Goal: Task Accomplishment & Management: Complete application form

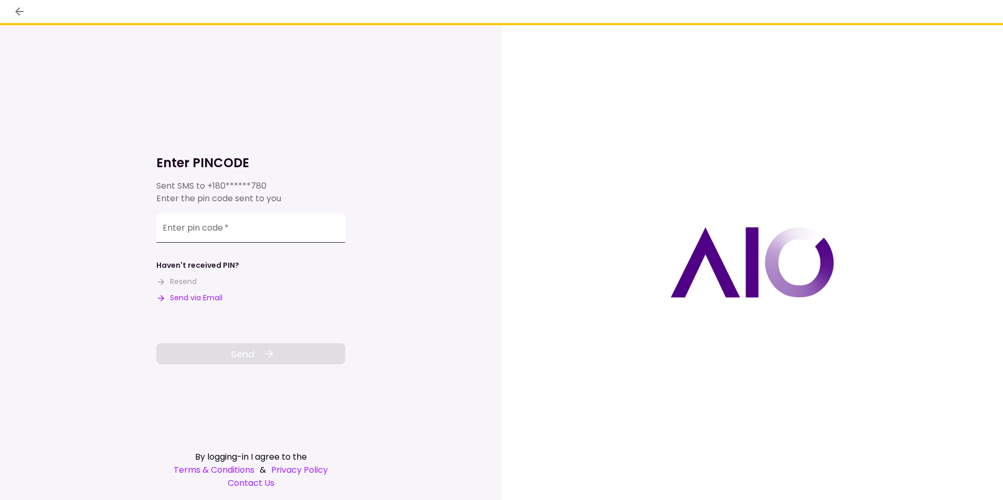
click at [239, 230] on input "Enter pin code   *" at bounding box center [250, 227] width 189 height 29
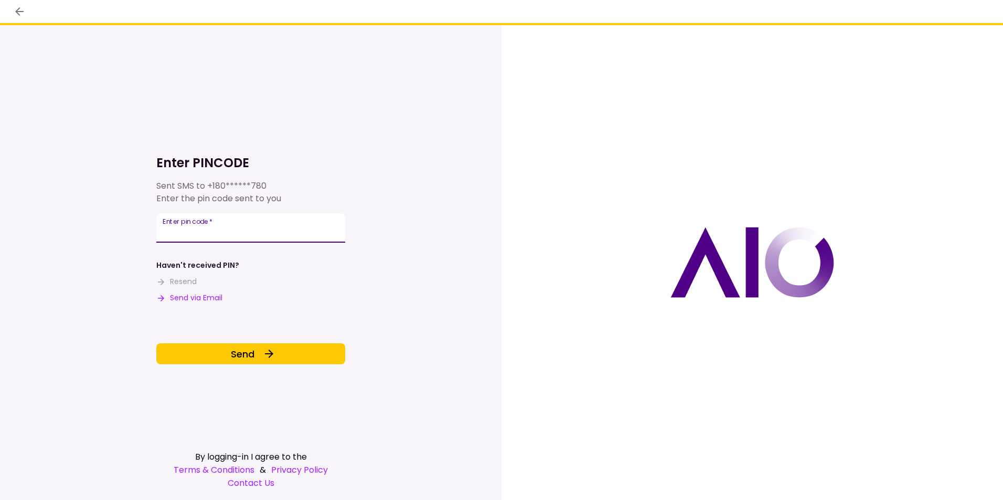
type input "******"
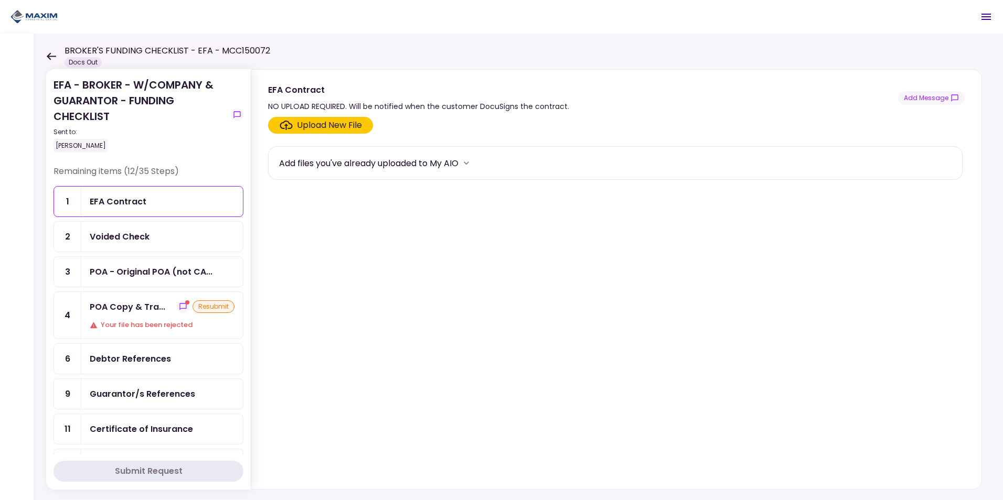
click at [142, 327] on div "Your file has been rejected" at bounding box center [162, 325] width 145 height 10
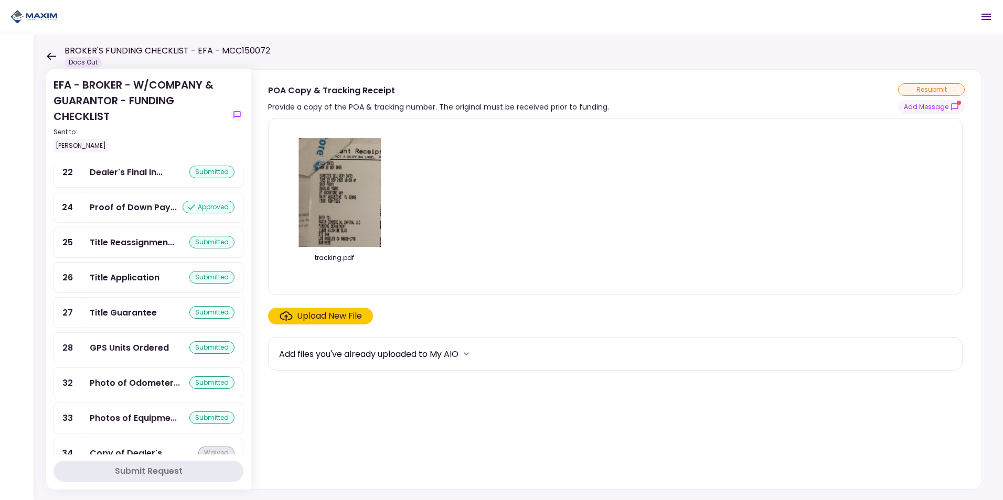
scroll to position [1010, 0]
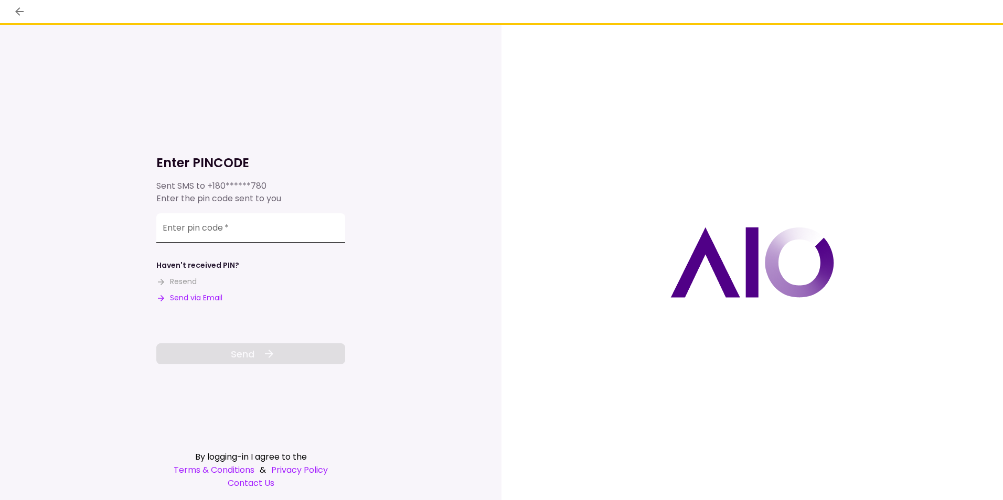
click at [259, 216] on input "Enter pin code   *" at bounding box center [250, 227] width 189 height 29
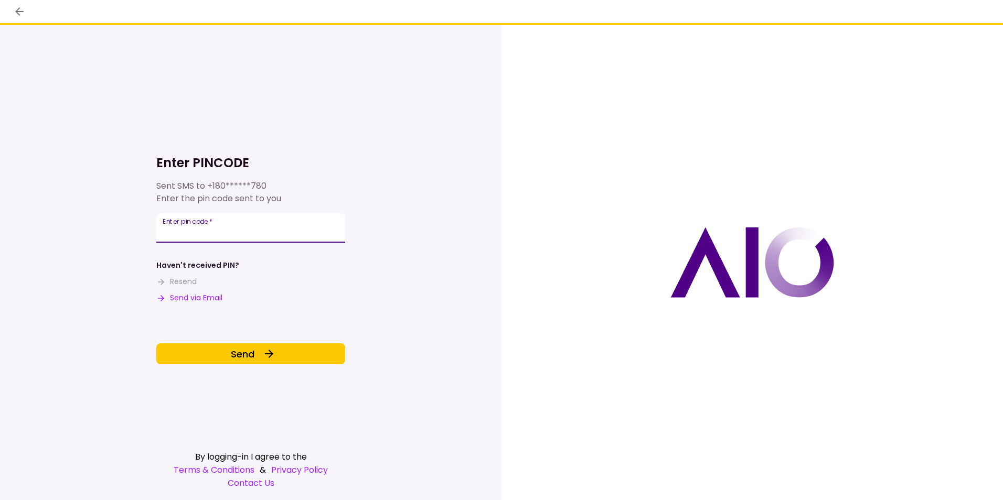
type input "******"
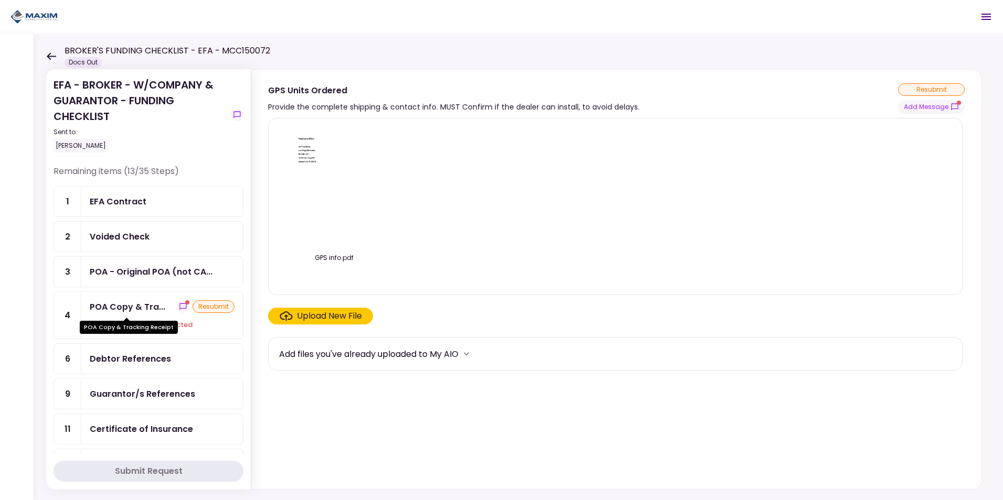
click at [147, 308] on div "POA Copy & Tra..." at bounding box center [128, 307] width 76 height 13
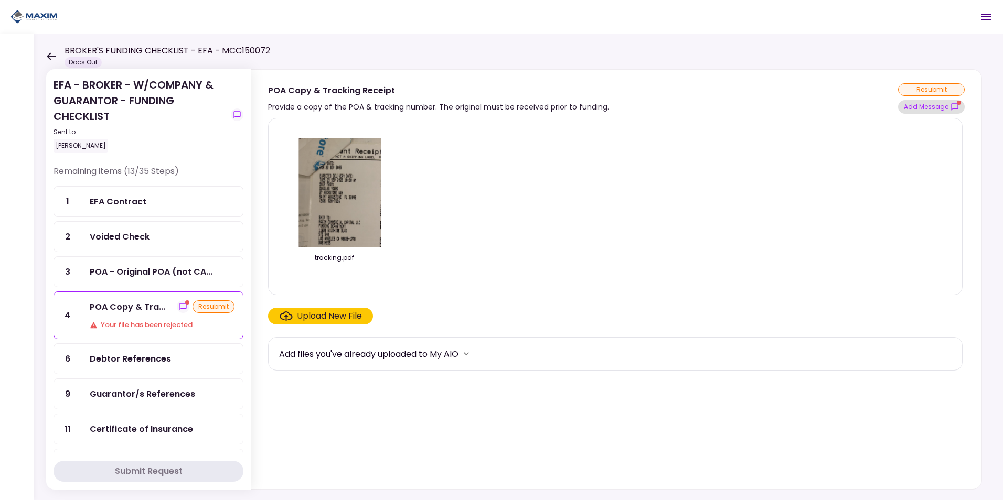
click at [931, 104] on button "Add Message" at bounding box center [931, 107] width 67 height 14
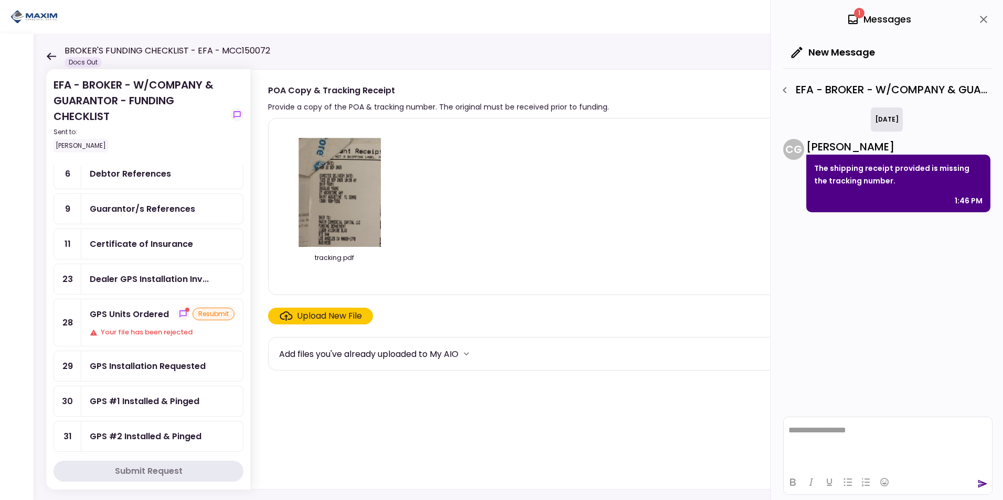
scroll to position [210, 0]
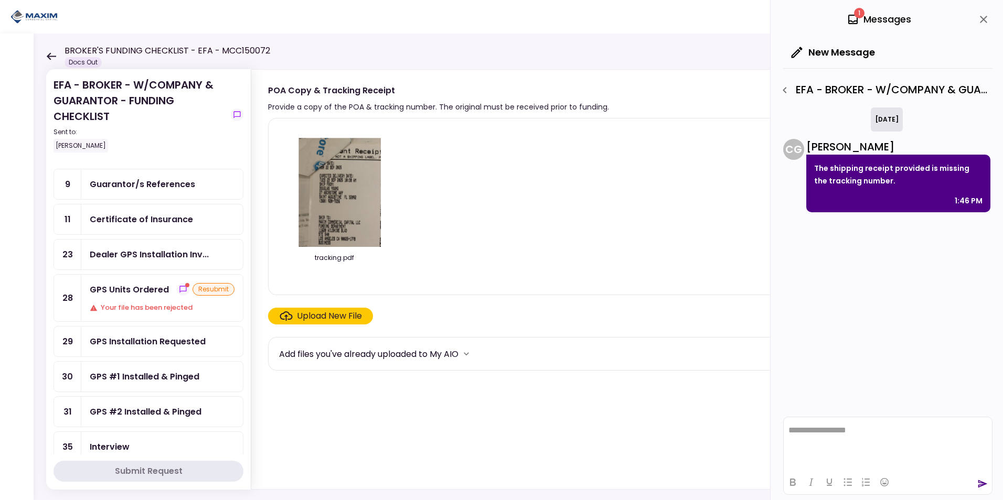
click at [128, 308] on div "Your file has been rejected" at bounding box center [162, 308] width 145 height 10
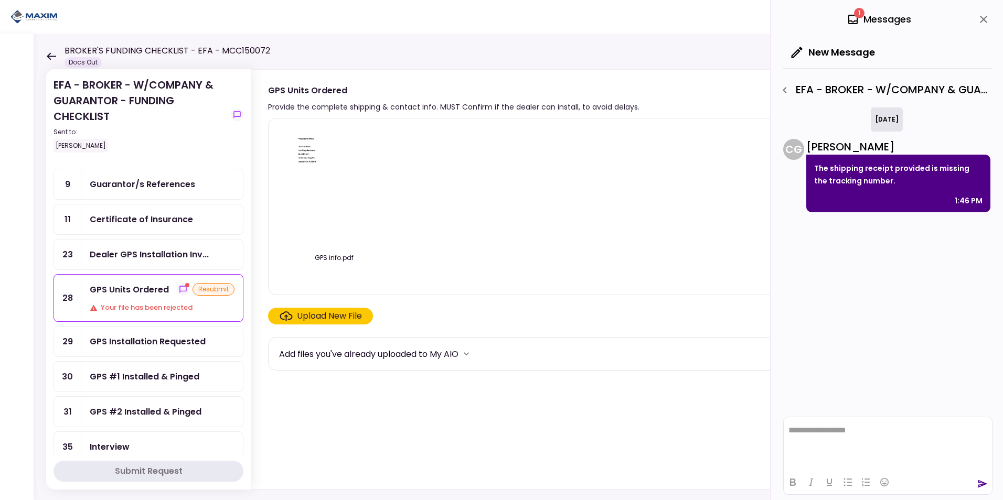
click at [119, 300] on div "GPS Units Ordered resubmit Your file has been rejected" at bounding box center [162, 298] width 162 height 47
click at [481, 235] on div "GPS info.pdf" at bounding box center [615, 206] width 672 height 159
click at [318, 166] on img at bounding box center [333, 187] width 93 height 120
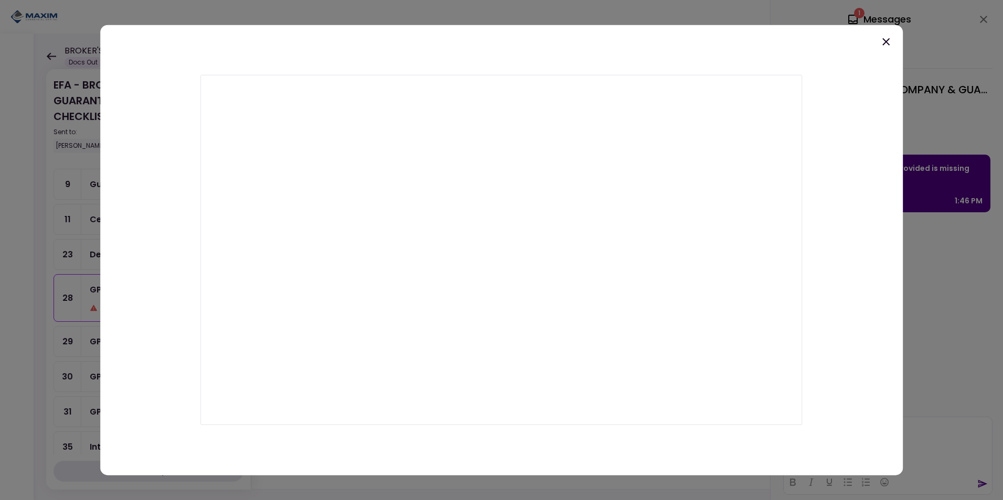
click at [1002, 204] on html "**********" at bounding box center [501, 250] width 1003 height 500
click at [887, 41] on icon at bounding box center [885, 41] width 7 height 7
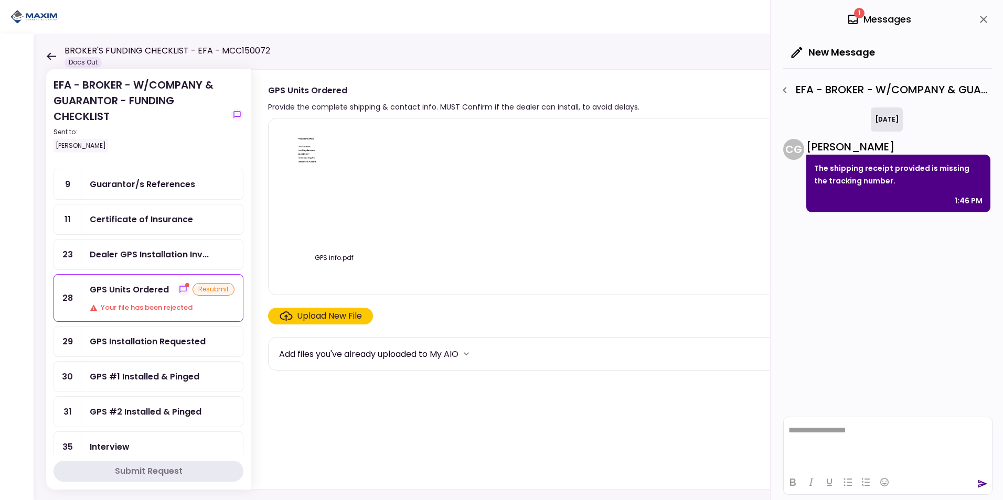
drag, startPoint x: 89, startPoint y: 301, endPoint x: 208, endPoint y: 290, distance: 119.5
click at [89, 301] on div "GPS Units Ordered resubmit Your file has been rejected" at bounding box center [162, 298] width 162 height 47
click at [179, 289] on icon "show-messages" at bounding box center [183, 289] width 8 height 8
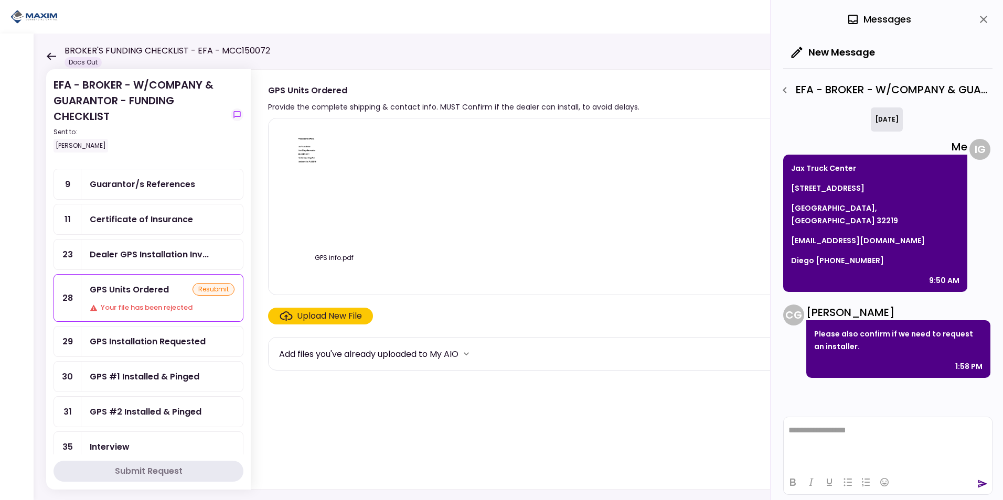
click at [850, 443] on html "**********" at bounding box center [888, 430] width 208 height 26
click at [981, 487] on icon "send" at bounding box center [982, 484] width 10 height 10
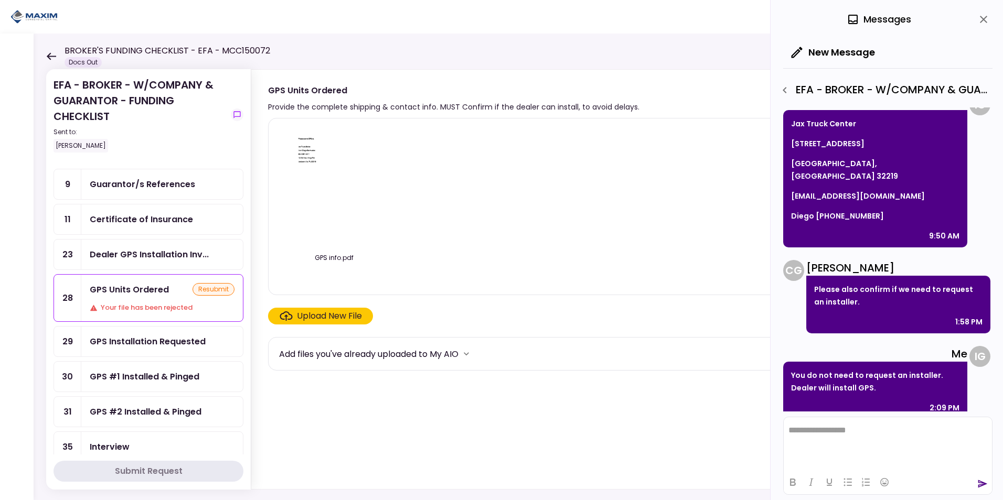
click at [201, 291] on div "resubmit" at bounding box center [213, 289] width 42 height 13
click at [209, 287] on div "resubmit" at bounding box center [213, 289] width 42 height 13
click at [125, 304] on div "Your file has been rejected" at bounding box center [162, 308] width 145 height 10
click at [134, 359] on ul "1 EFA Contract 2 Voided Check 3 POA - Original POA (not CA... 4 POA Copy & Trac…" at bounding box center [148, 219] width 190 height 486
click at [131, 335] on div "GPS Installation Requested" at bounding box center [162, 342] width 162 height 30
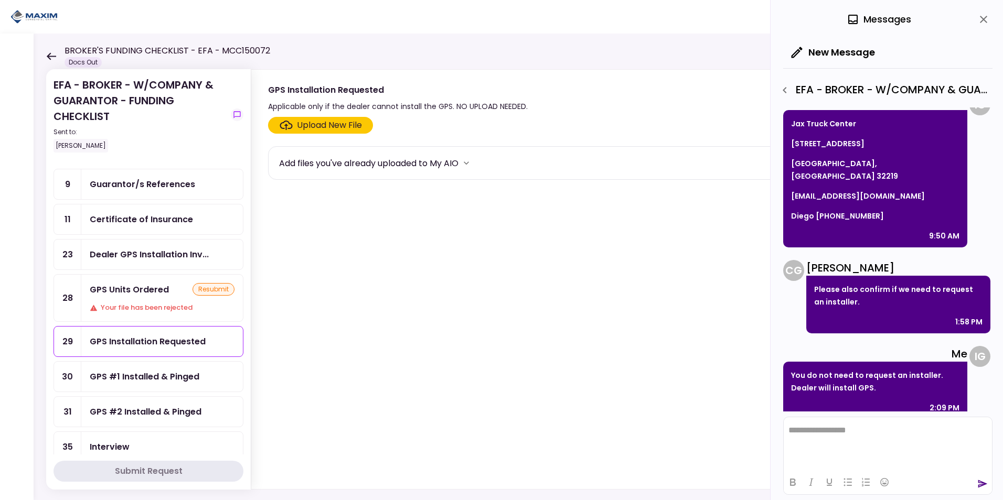
click at [137, 313] on div "GPS Units Ordered resubmit Your file has been rejected" at bounding box center [162, 298] width 162 height 47
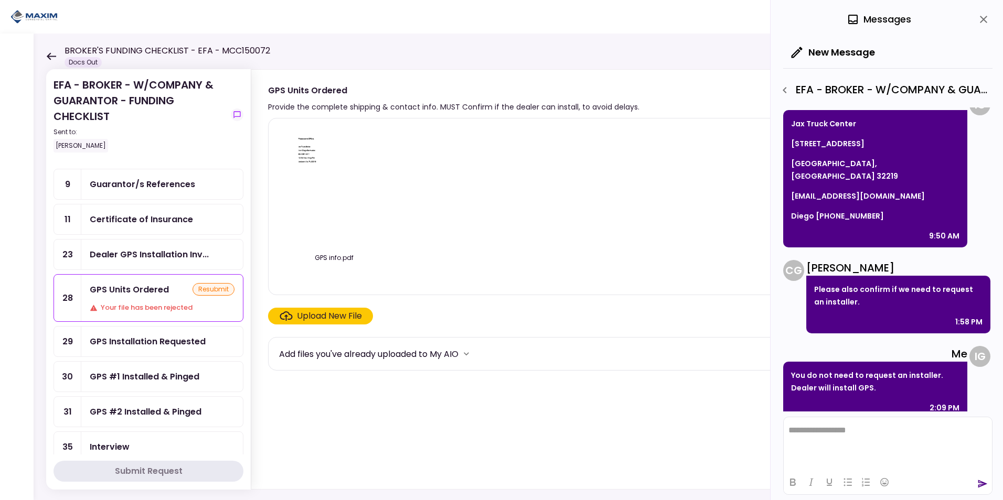
click at [200, 289] on div "resubmit" at bounding box center [213, 289] width 42 height 13
click at [316, 315] on div "Upload New File" at bounding box center [329, 316] width 65 height 13
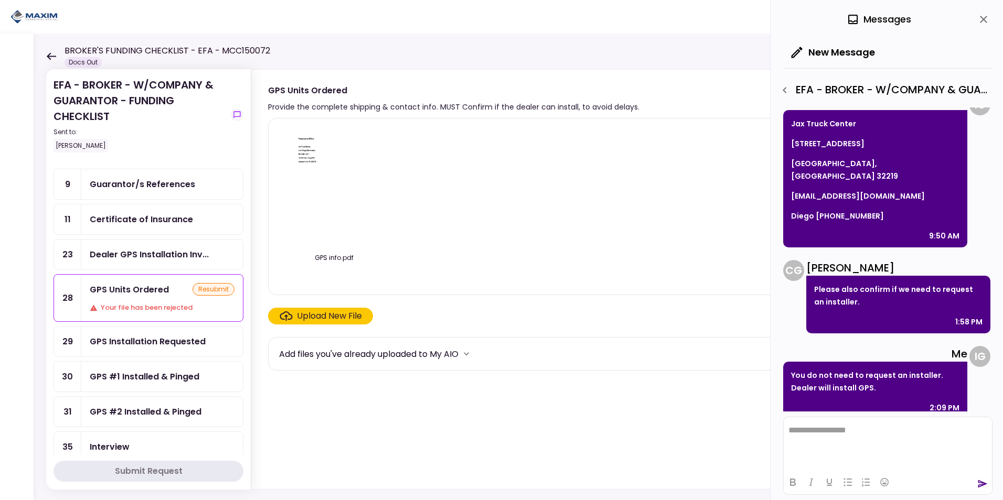
click at [0, 0] on input "Upload New File" at bounding box center [0, 0] width 0 height 0
click at [336, 311] on div "Upload New File" at bounding box center [329, 316] width 65 height 13
click at [0, 0] on input "Upload New File" at bounding box center [0, 0] width 0 height 0
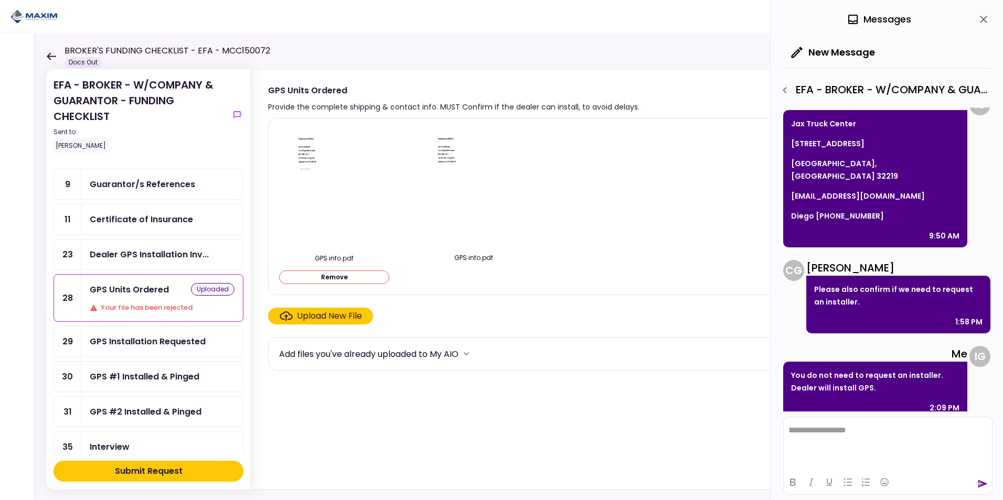
click at [178, 469] on div "Submit Request" at bounding box center [149, 471] width 68 height 13
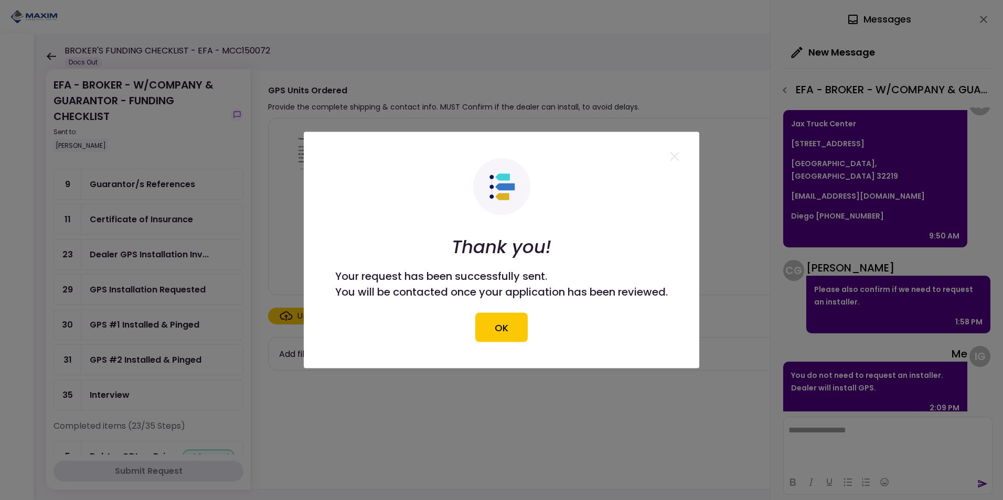
click at [392, 445] on div at bounding box center [501, 250] width 1003 height 500
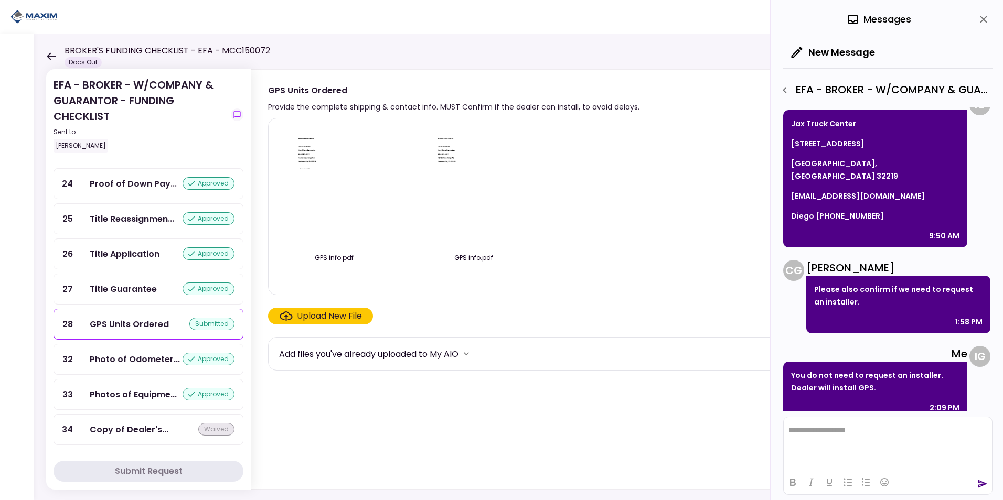
scroll to position [1023, 0]
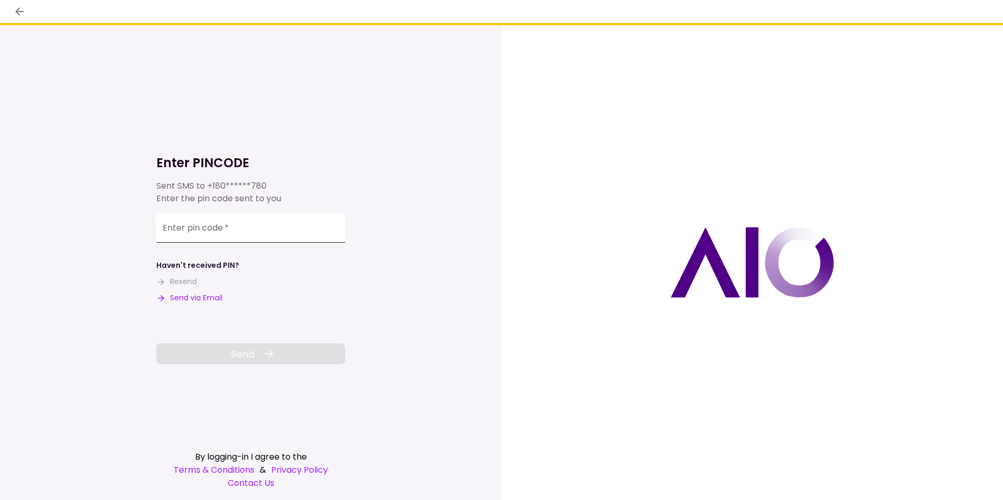
click at [226, 228] on input "Enter pin code   *" at bounding box center [250, 227] width 189 height 29
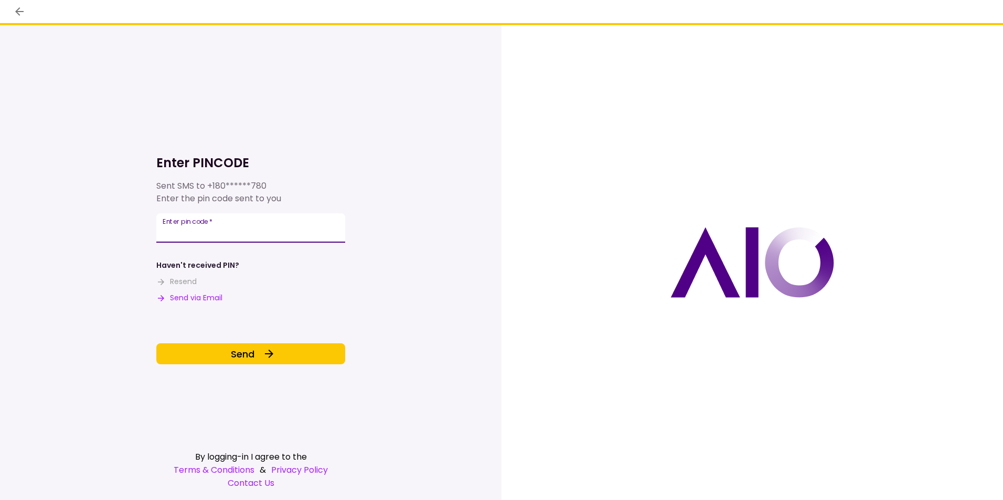
type input "******"
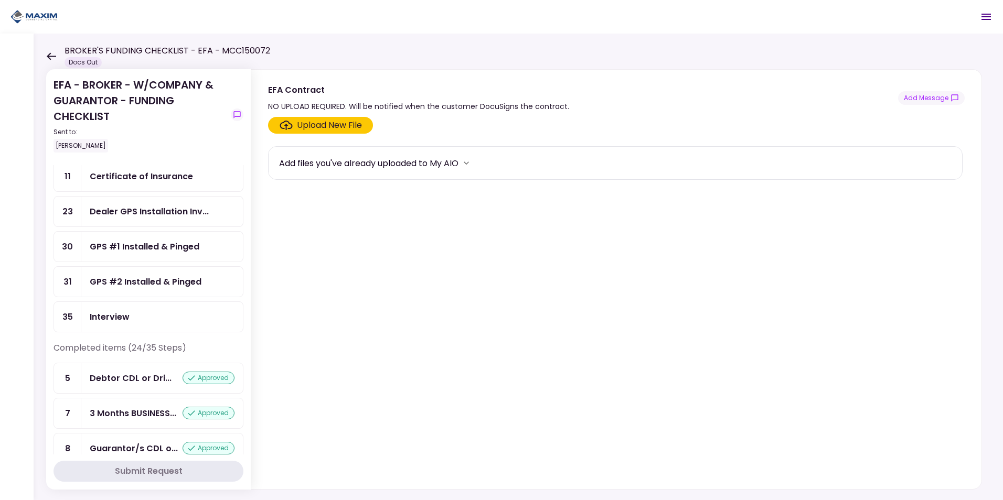
scroll to position [157, 0]
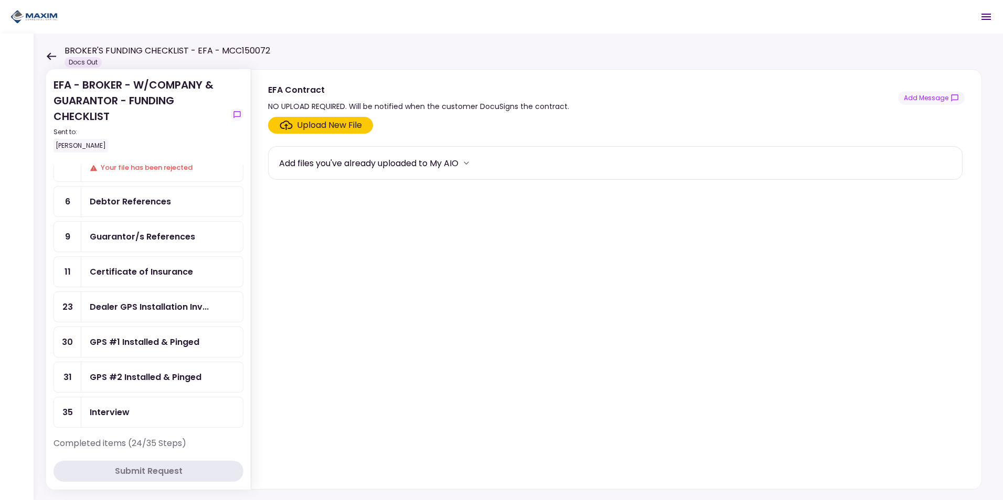
click at [366, 326] on section "Upload New File Add files you've already uploaded to My AIO" at bounding box center [616, 301] width 696 height 368
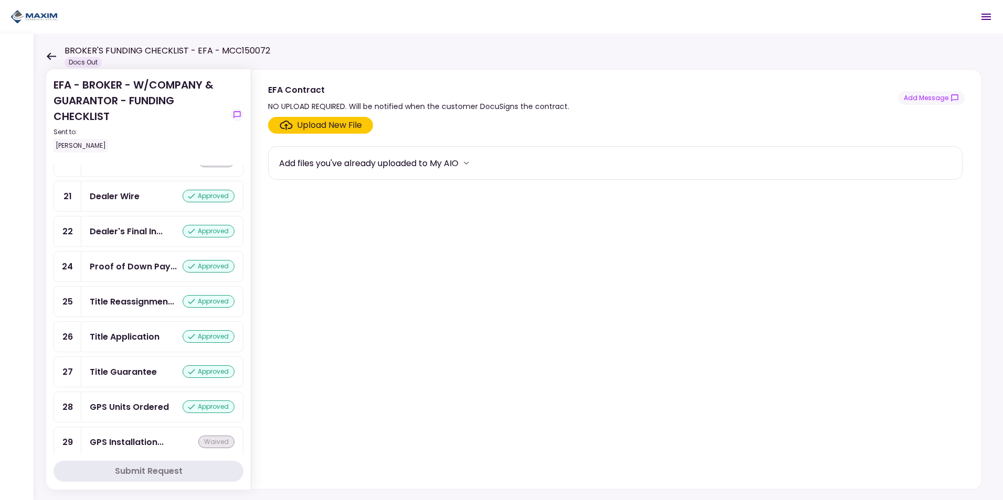
scroll to position [996, 0]
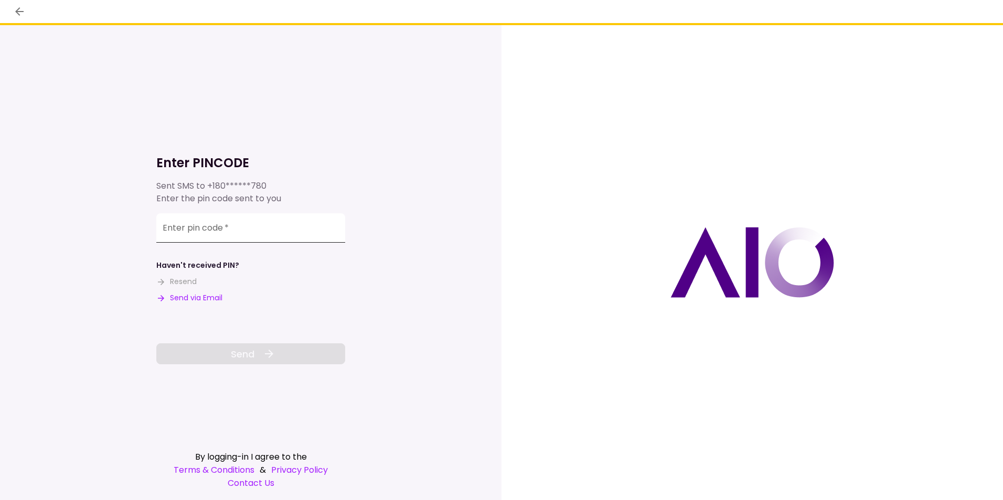
click at [249, 232] on input "Enter pin code   *" at bounding box center [250, 227] width 189 height 29
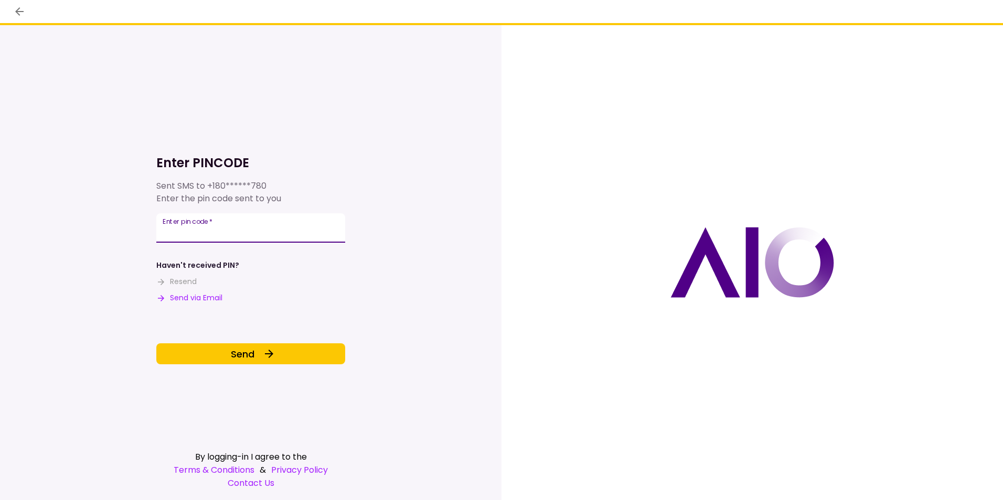
type input "******"
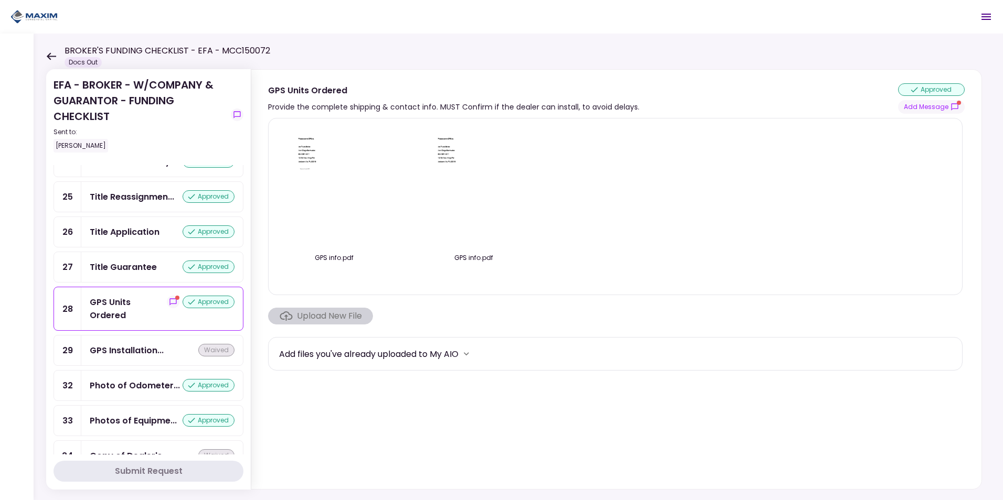
scroll to position [1036, 0]
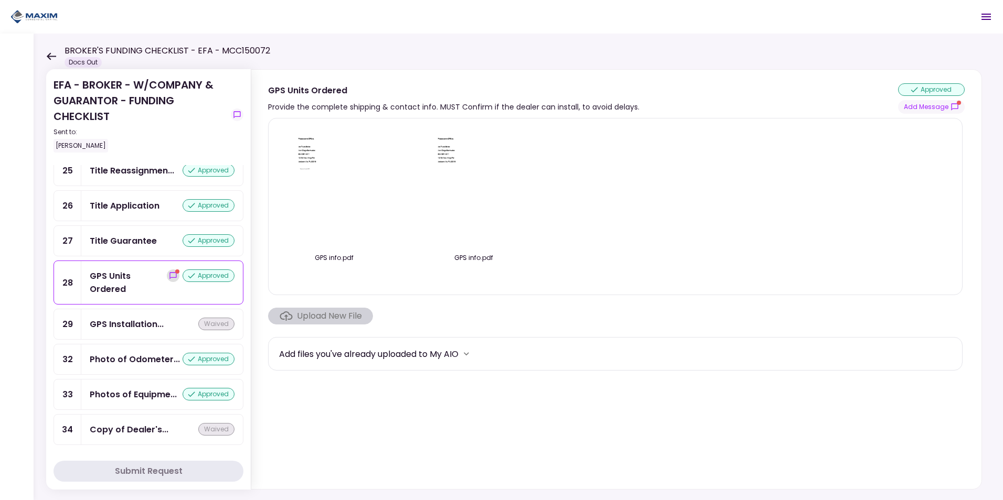
click at [169, 272] on icon "show-messages" at bounding box center [173, 276] width 8 height 8
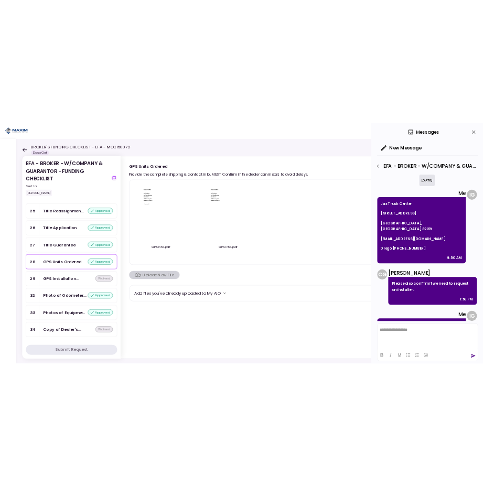
scroll to position [183, 0]
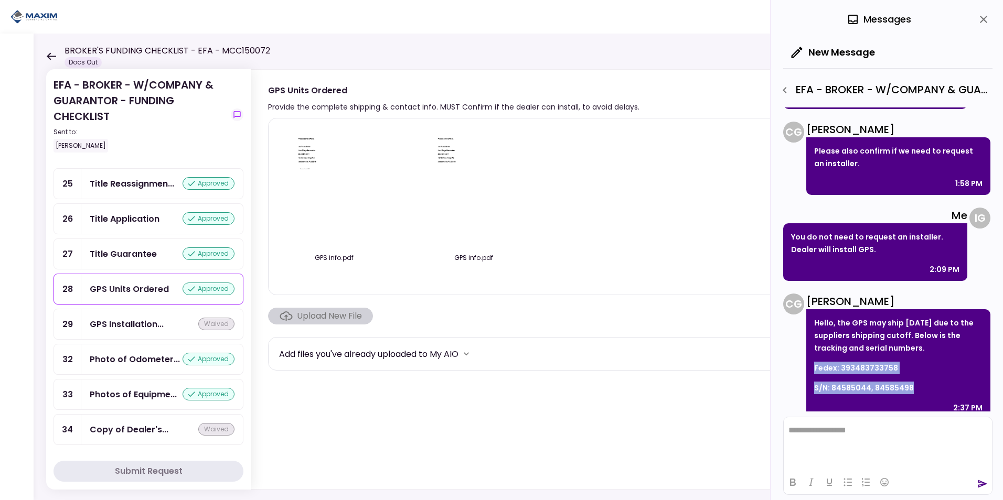
drag, startPoint x: 920, startPoint y: 376, endPoint x: 812, endPoint y: 351, distance: 110.7
click at [812, 351] on div "Hello, the GPS may ship tomorrow due to the suppliers shipping cutoff. Below is…" at bounding box center [898, 364] width 184 height 110
copy div "Fedex: 393483733758 S/N: 84585044, 84585498"
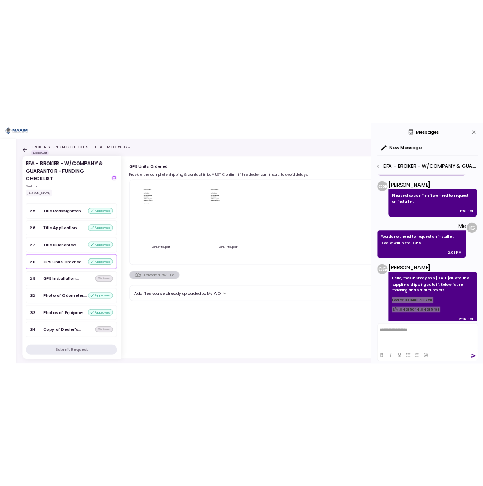
scroll to position [1036, 0]
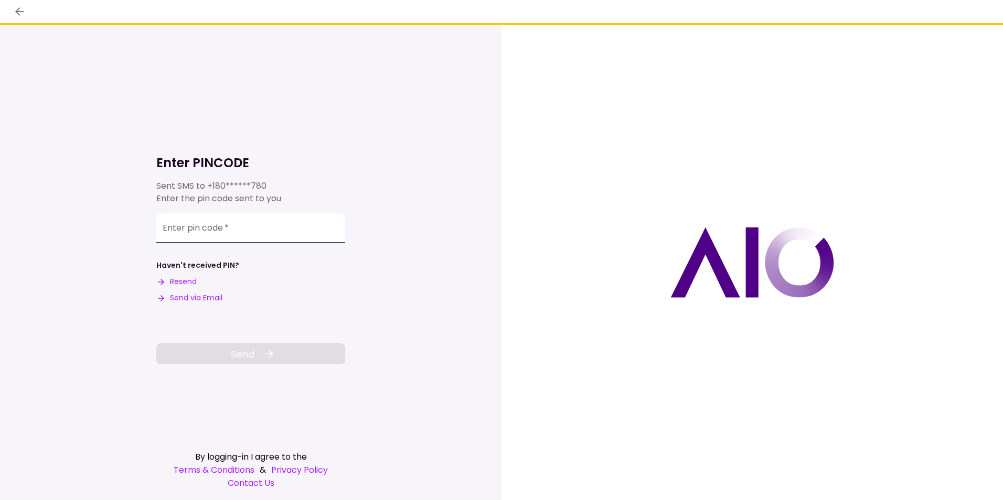
click at [246, 220] on input "Enter pin code   *" at bounding box center [250, 227] width 189 height 29
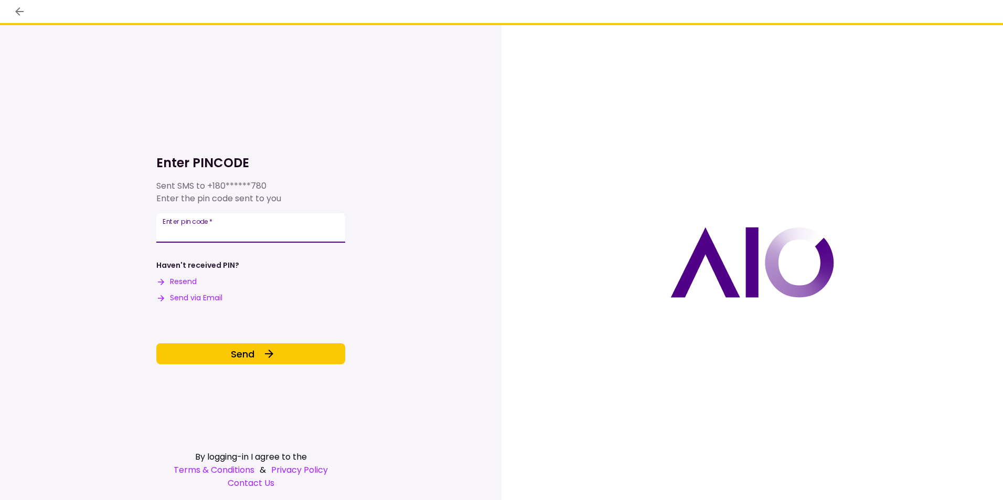
type input "******"
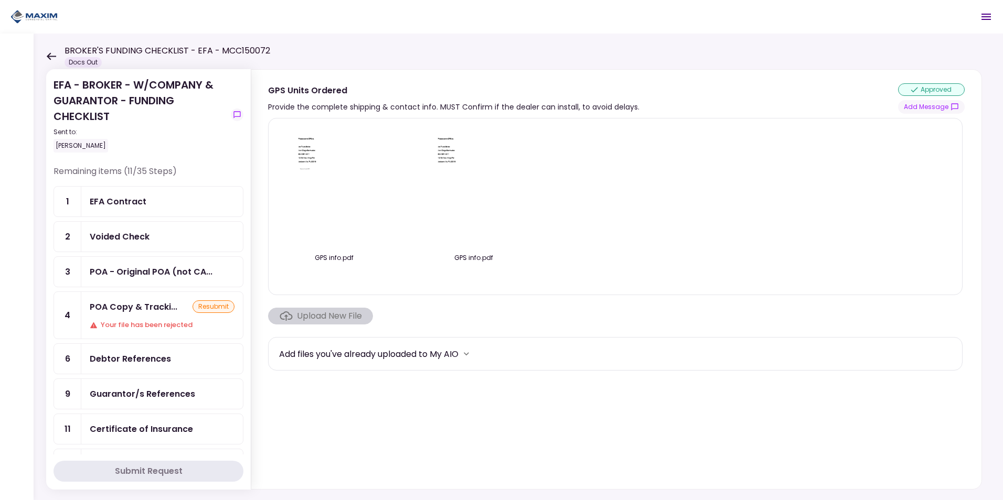
click at [147, 194] on div "EFA Contract" at bounding box center [162, 202] width 162 height 30
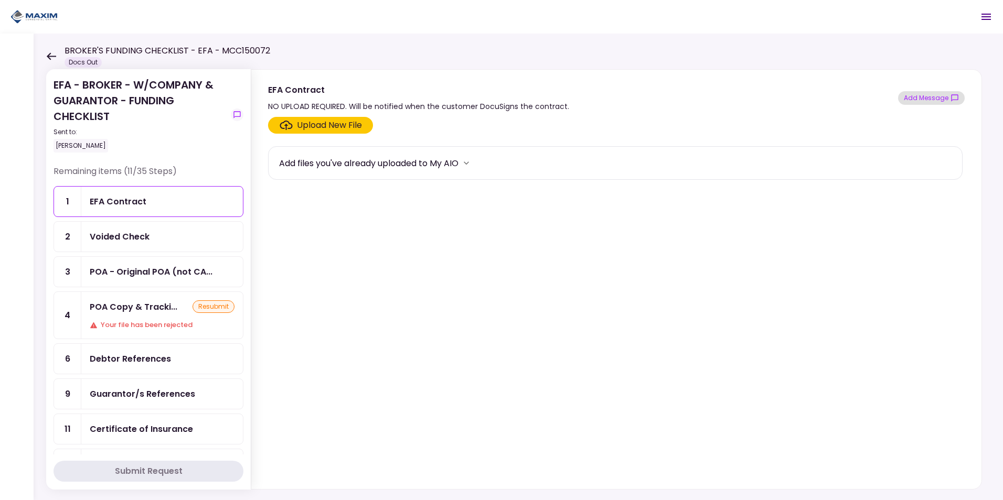
click at [483, 103] on button "Add Message" at bounding box center [931, 98] width 67 height 14
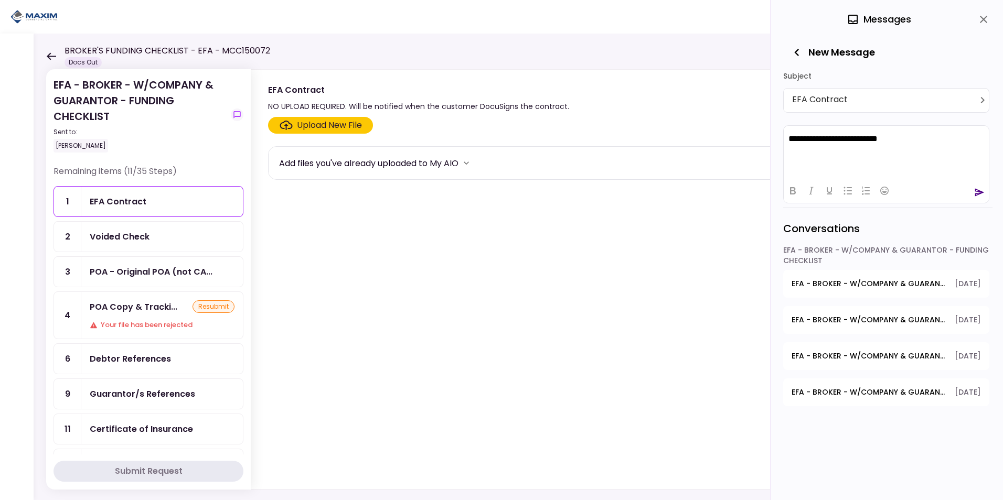
click at [483, 196] on div at bounding box center [886, 190] width 205 height 20
click at [483, 192] on icon "send" at bounding box center [979, 192] width 10 height 10
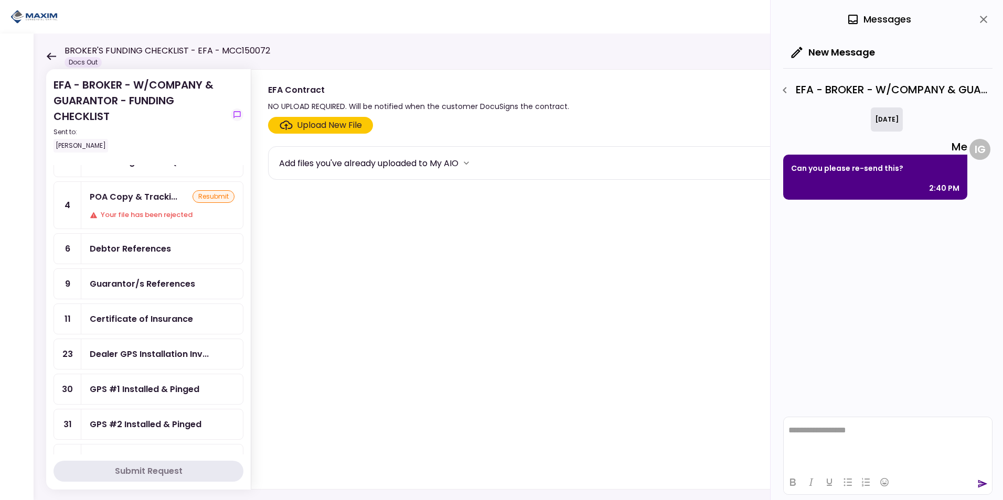
scroll to position [210, 0]
